Goal: Navigation & Orientation: Find specific page/section

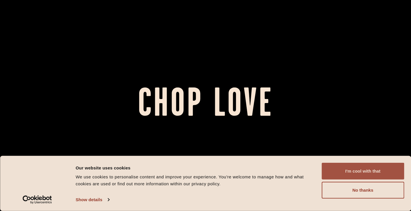
click at [365, 169] on button "I'm cool with that" at bounding box center [363, 171] width 82 height 17
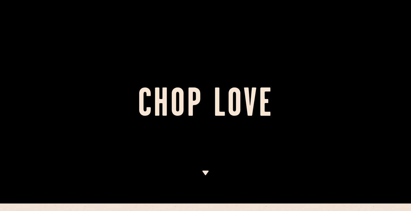
scroll to position [2, 0]
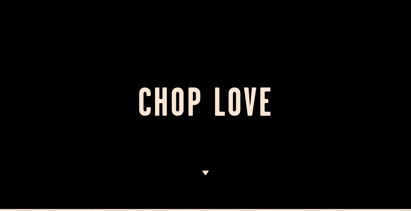
click at [206, 166] on div at bounding box center [205, 103] width 411 height 211
click at [205, 174] on img at bounding box center [205, 172] width 7 height 5
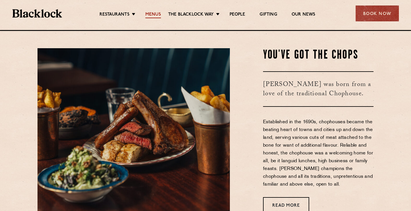
scroll to position [181, 0]
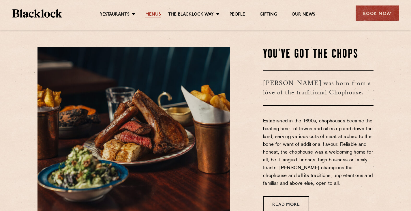
click at [154, 12] on link "Menus" at bounding box center [153, 15] width 16 height 6
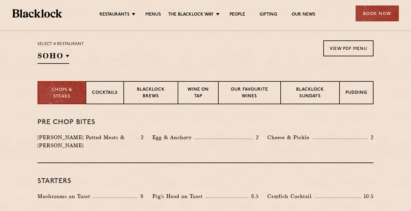
scroll to position [181, 0]
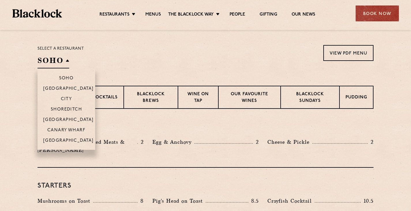
click at [63, 57] on h2 "SOHO" at bounding box center [53, 61] width 32 height 13
click at [63, 108] on p "Shoreditch" at bounding box center [66, 110] width 31 height 6
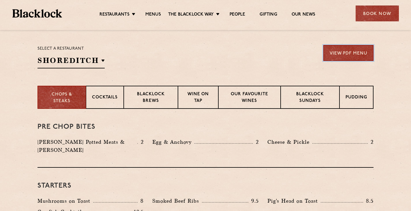
click at [347, 56] on link "View PDF Menu" at bounding box center [348, 53] width 50 height 16
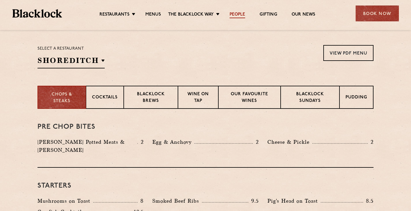
click at [239, 13] on link "People" at bounding box center [238, 15] width 16 height 6
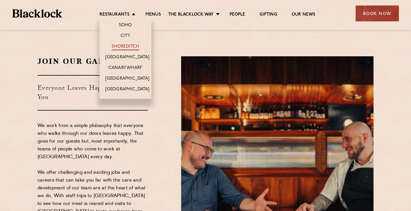
click at [128, 47] on link "Shoreditch" at bounding box center [126, 47] width 28 height 6
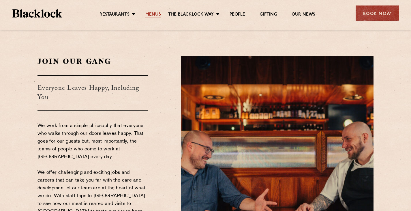
click at [153, 14] on link "Menus" at bounding box center [153, 15] width 16 height 6
